Goal: Task Accomplishment & Management: Manage account settings

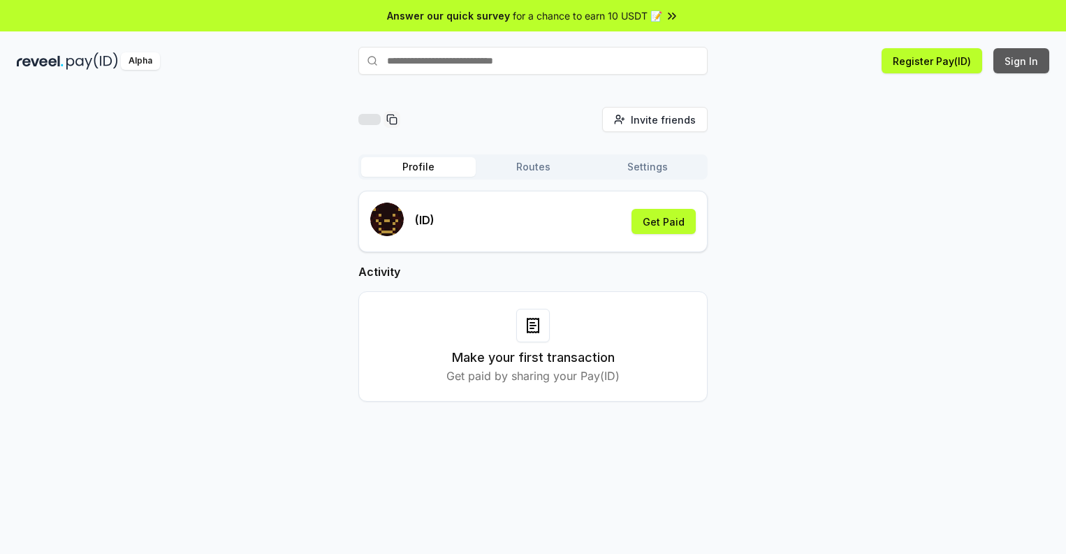
click at [1022, 61] on button "Sign In" at bounding box center [1021, 60] width 56 height 25
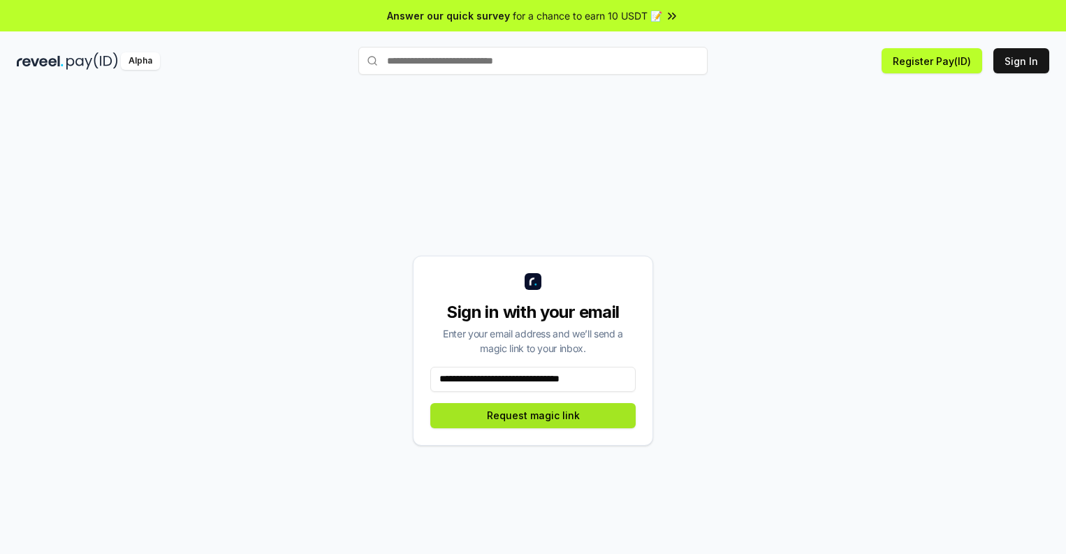
type input "**********"
click at [533, 415] on button "Request magic link" at bounding box center [532, 415] width 205 height 25
